Goal: Browse casually

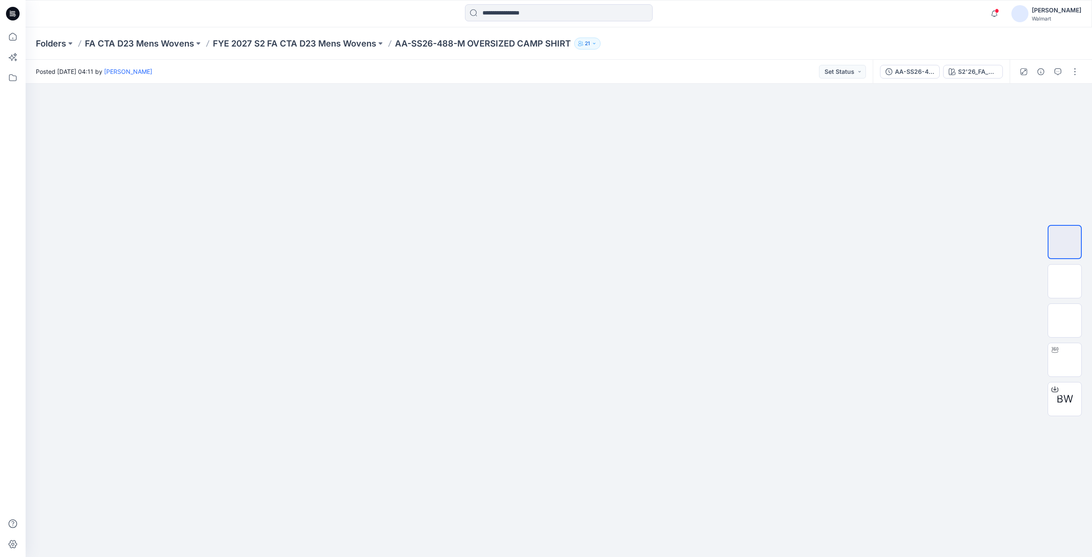
click at [8, 16] on icon at bounding box center [13, 14] width 14 height 14
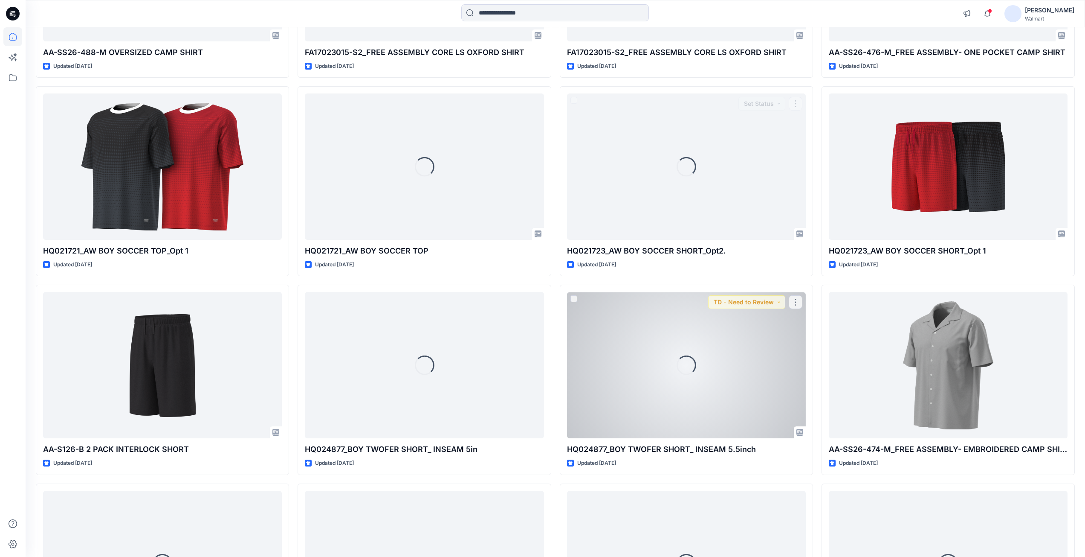
scroll to position [640, 0]
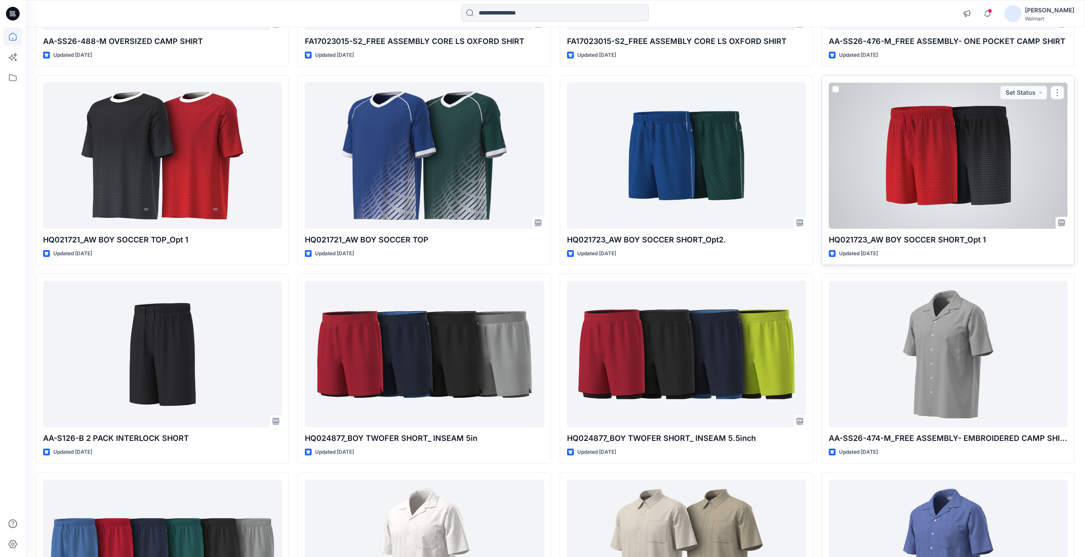
click at [914, 211] on div at bounding box center [948, 155] width 239 height 146
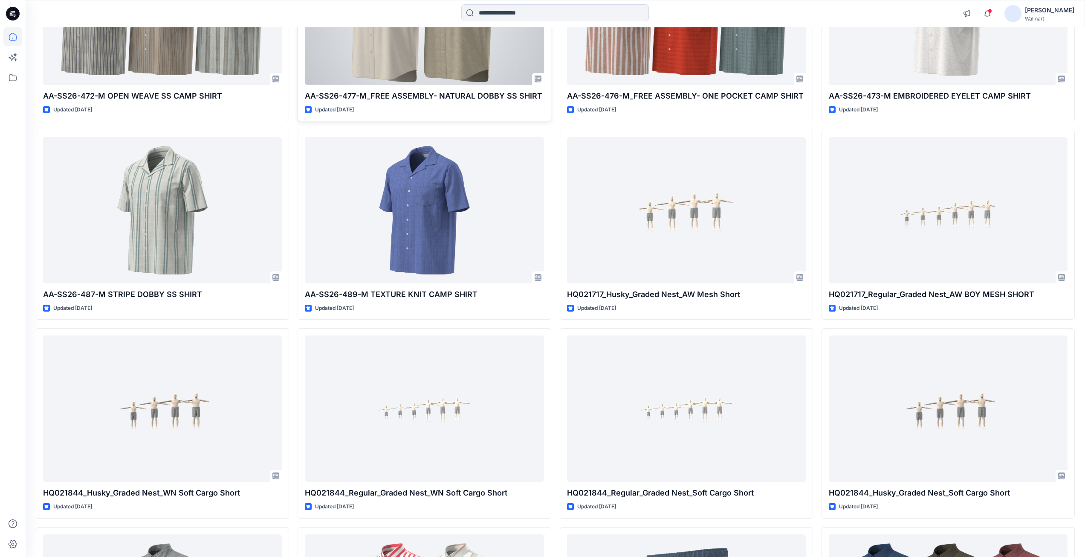
scroll to position [1408, 0]
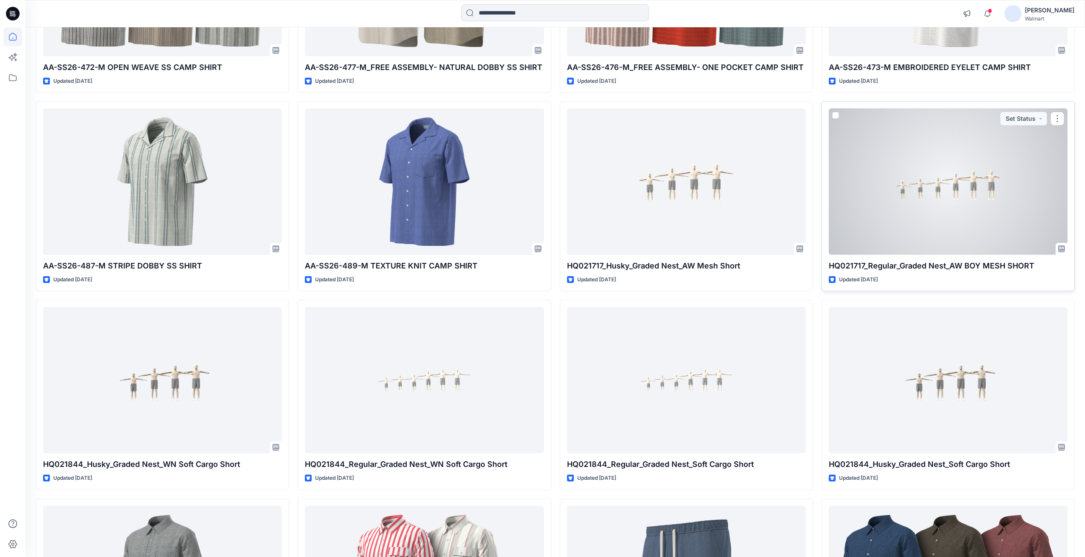
click at [894, 216] on div at bounding box center [948, 181] width 239 height 146
